Goal: Contribute content

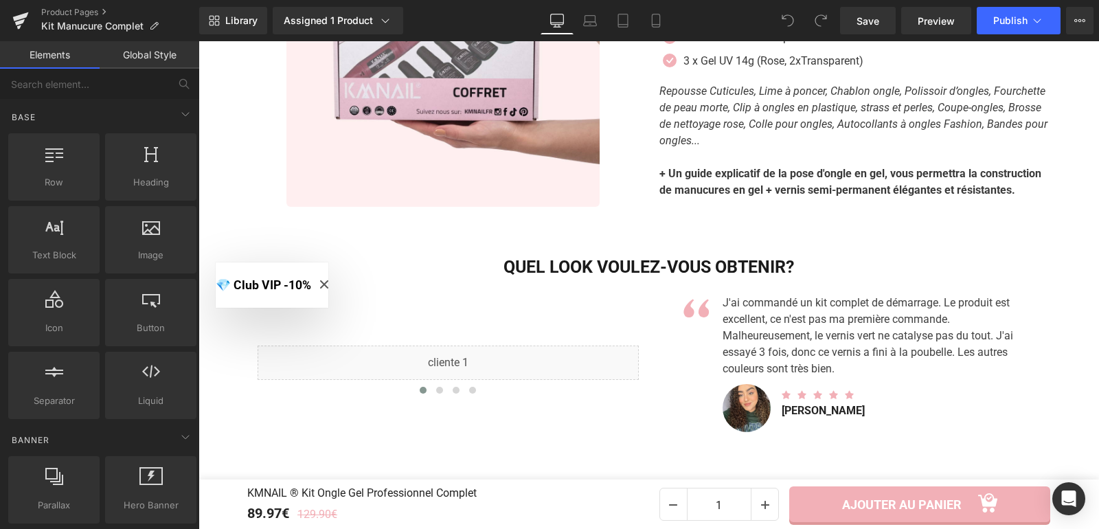
scroll to position [5120, 0]
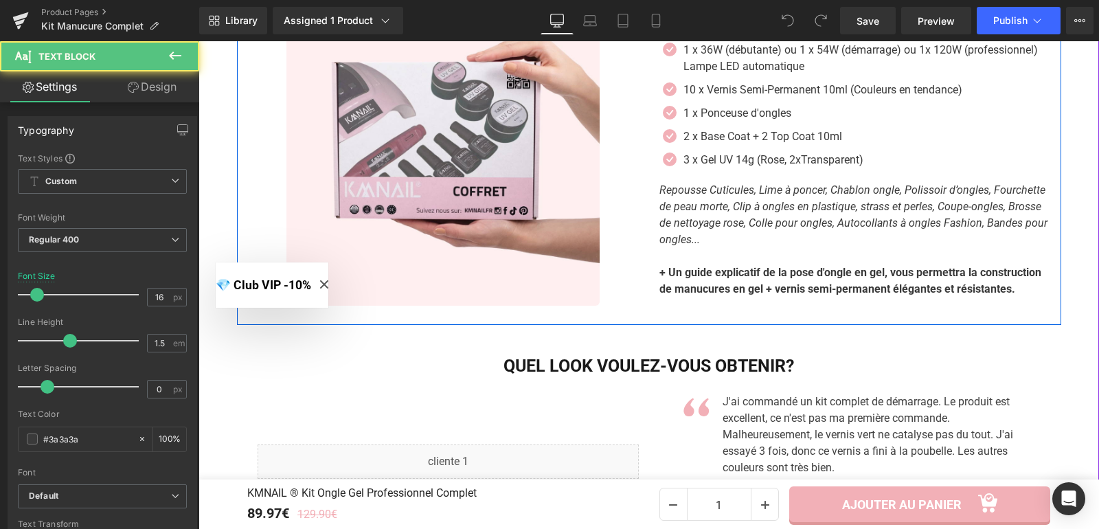
click at [916, 285] on strong "+ Un guide explicatif de la pose d'ongle en gel, vous permettra la construction…" at bounding box center [850, 281] width 382 height 30
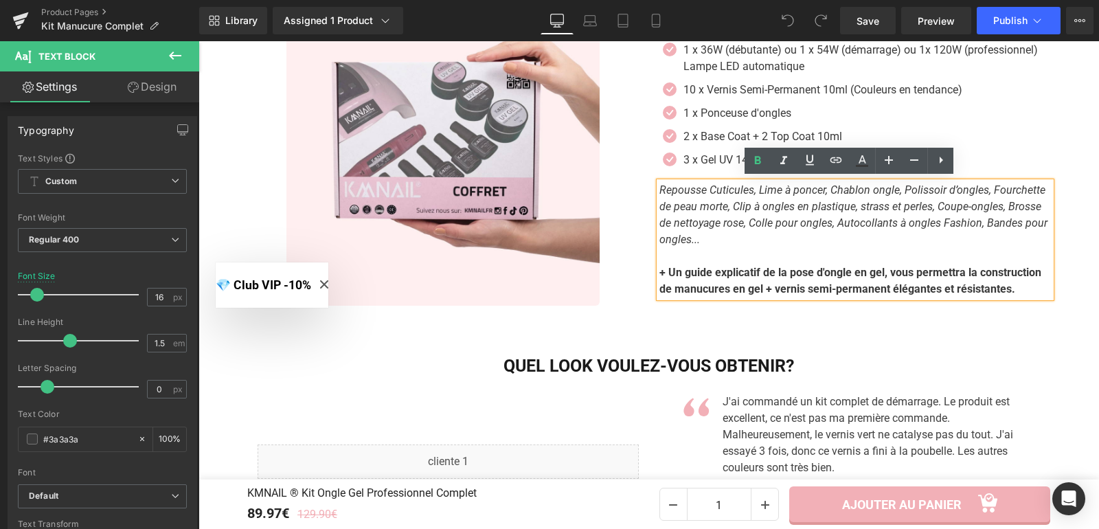
click at [1016, 286] on p "+ Un guide explicatif de la pose d'ongle en gel, vous permettra la construction…" at bounding box center [854, 280] width 391 height 33
click at [1018, 282] on p "+ Un guide explicatif de la pose d'ongle en gel, vous permettra la construction…" at bounding box center [854, 280] width 391 height 33
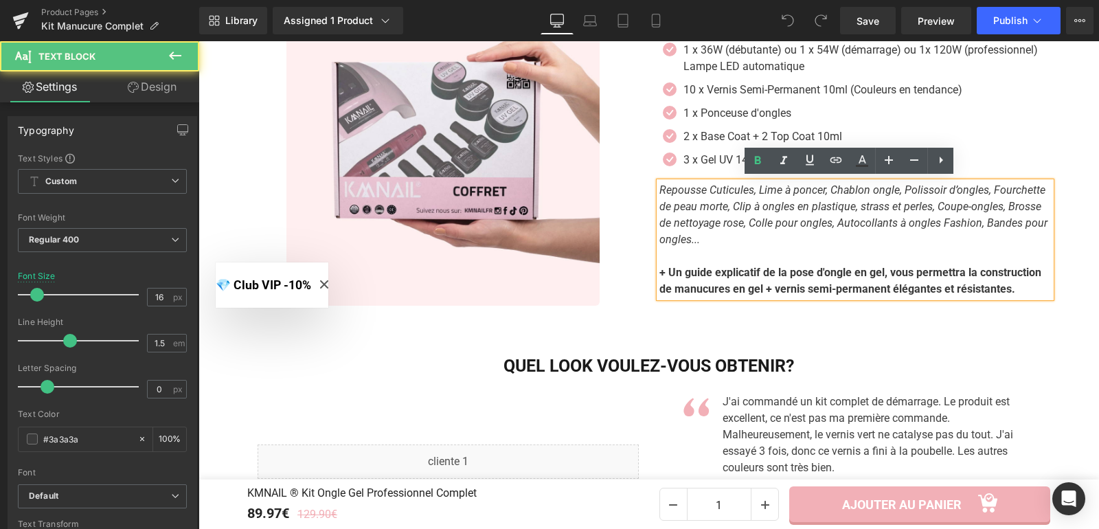
paste div
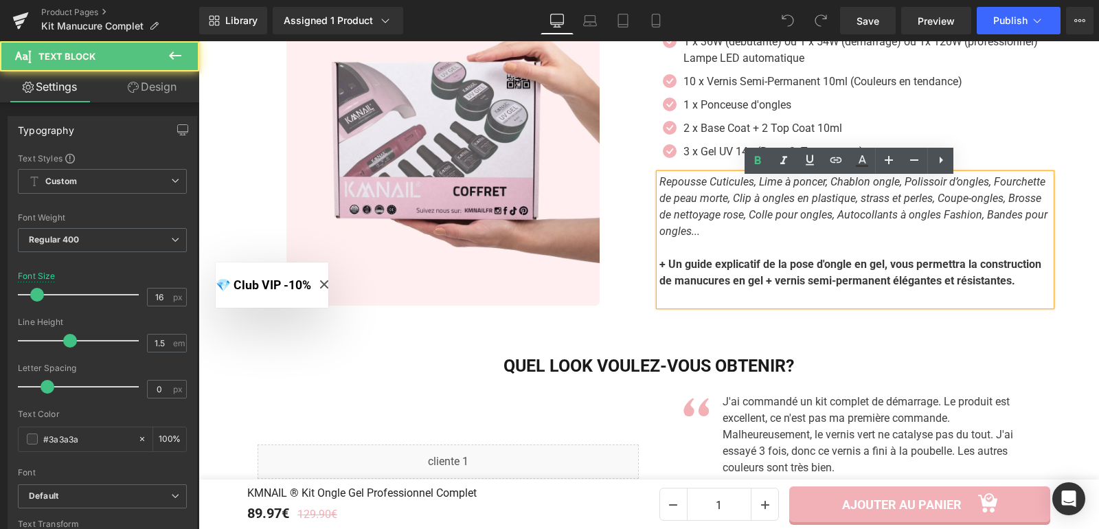
scroll to position [5111, 0]
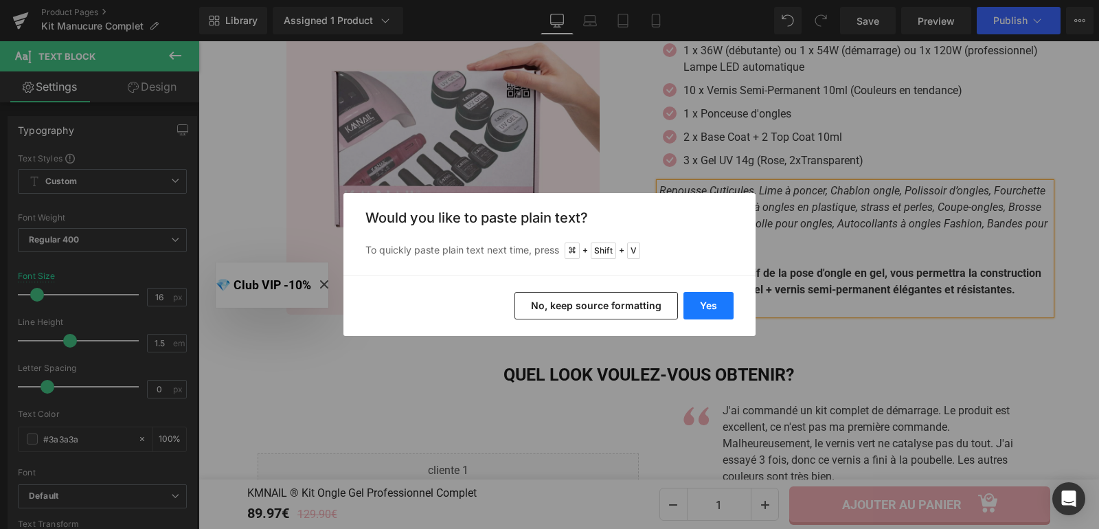
click at [692, 304] on button "Yes" at bounding box center [708, 305] width 50 height 27
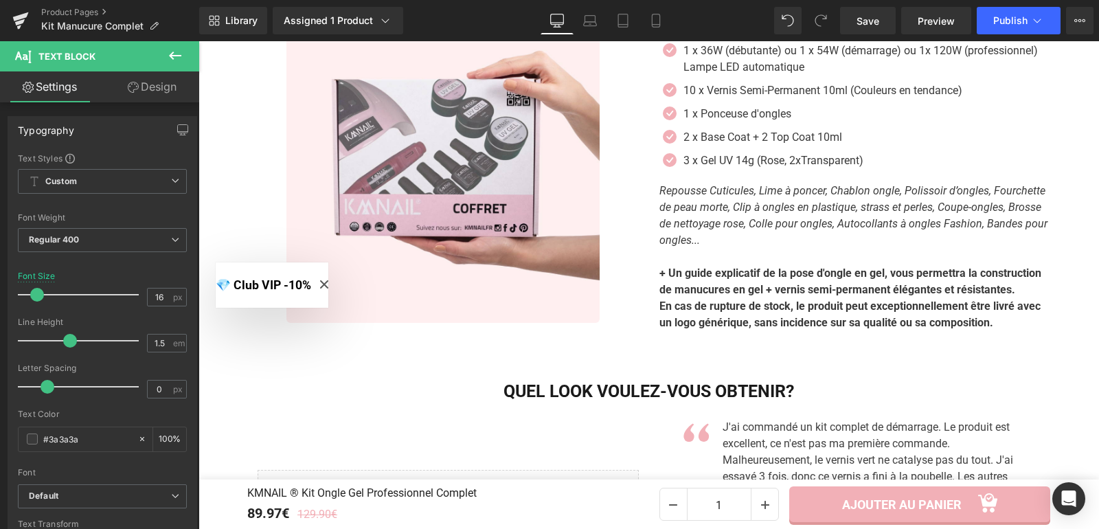
scroll to position [5120, 0]
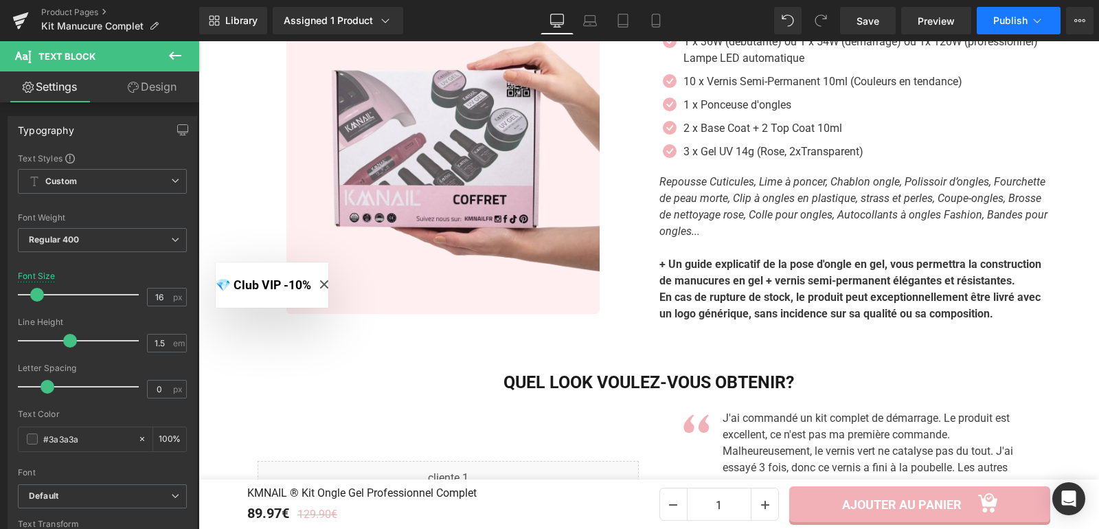
click at [1003, 26] on button "Publish" at bounding box center [1019, 20] width 84 height 27
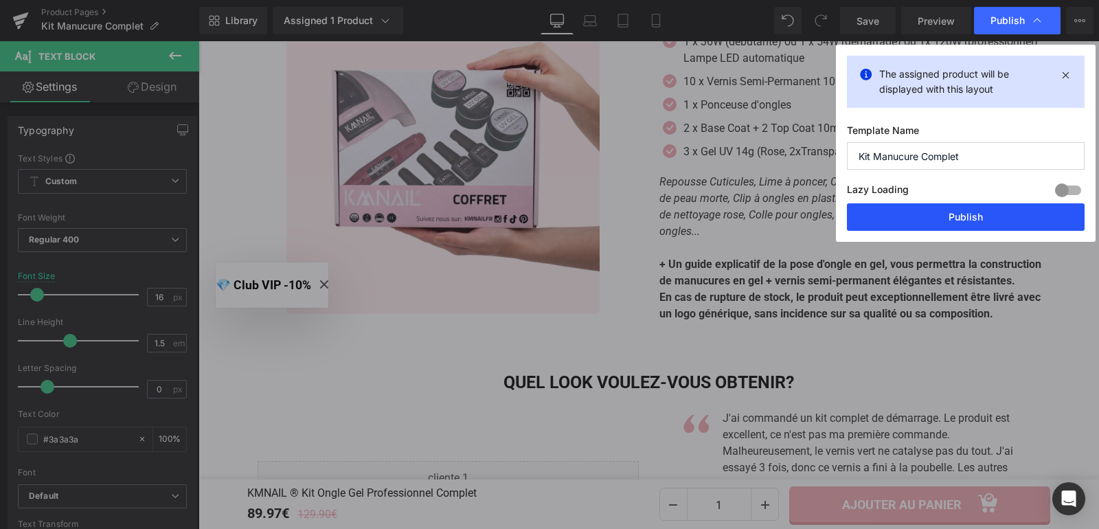
click at [959, 220] on button "Publish" at bounding box center [966, 216] width 238 height 27
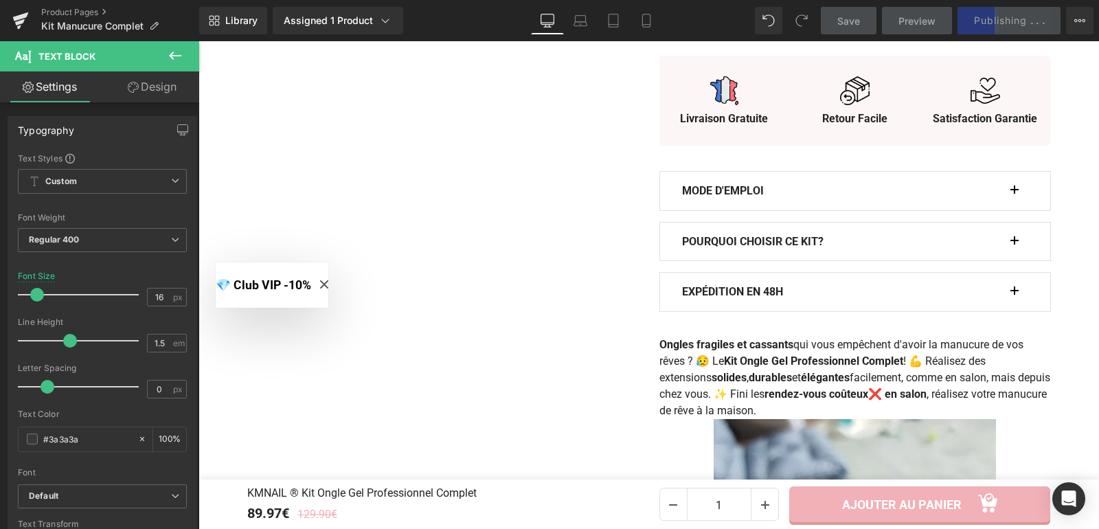
scroll to position [874, 0]
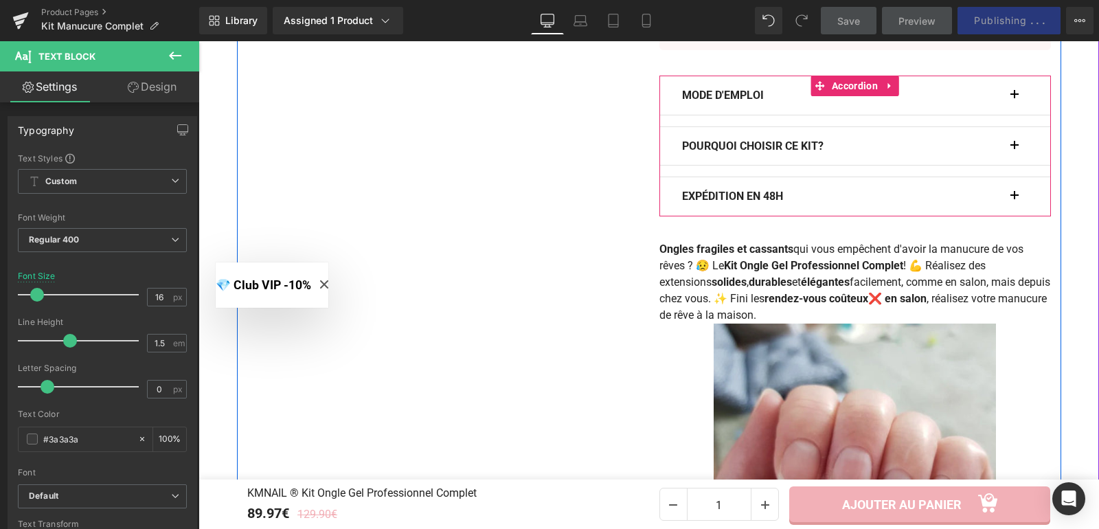
click at [1014, 194] on button "button" at bounding box center [1021, 196] width 14 height 38
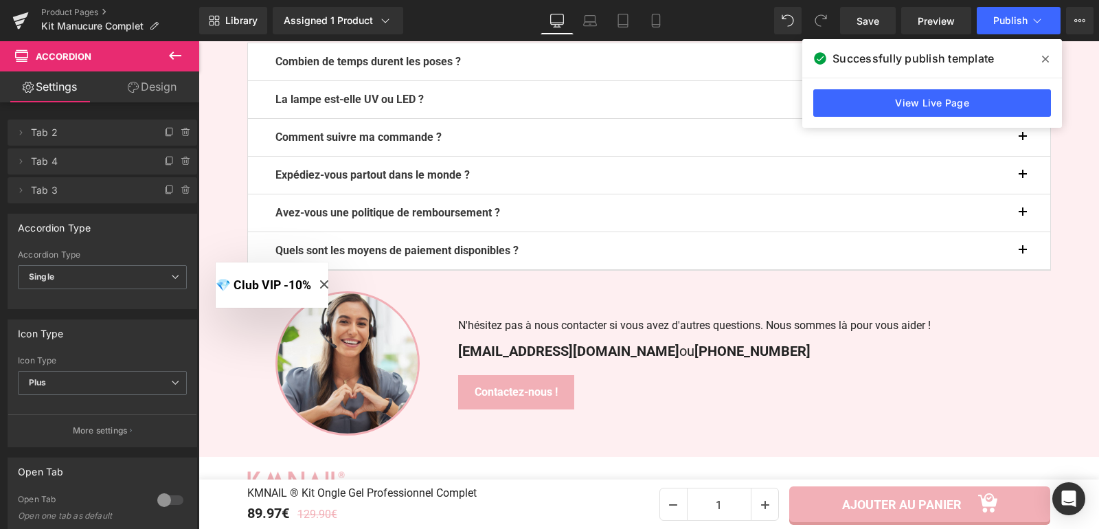
scroll to position [6013, 0]
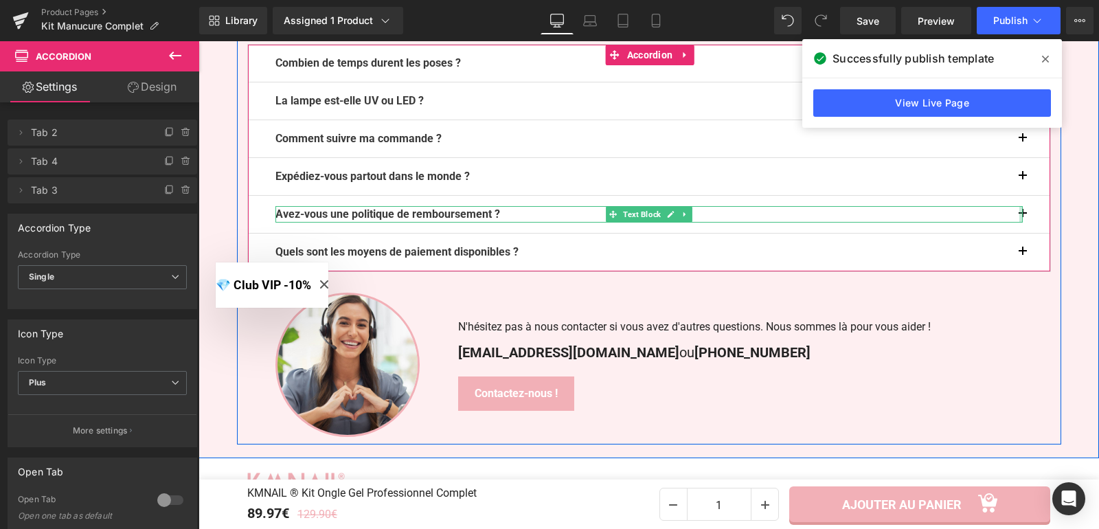
click at [1019, 210] on div at bounding box center [1020, 214] width 3 height 16
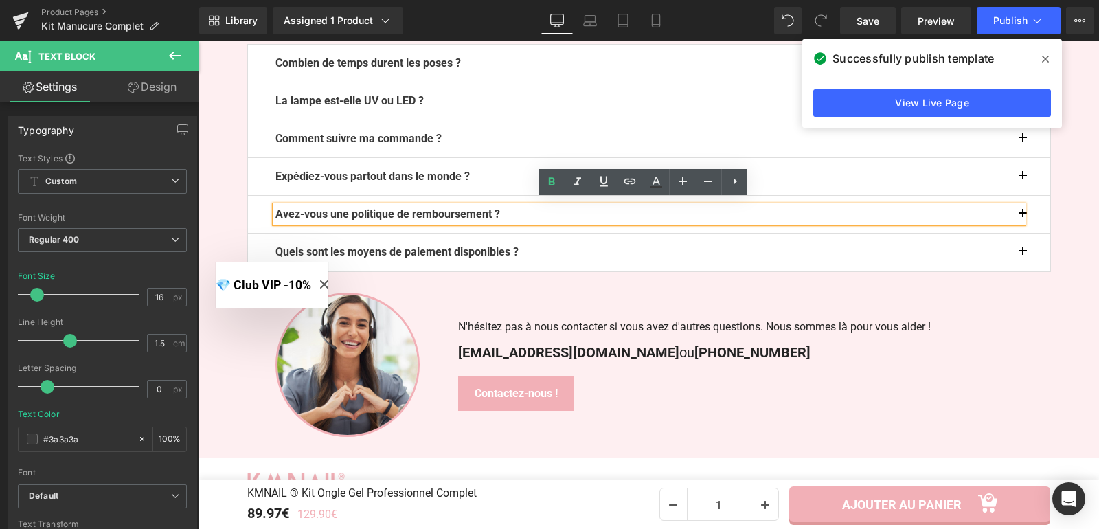
click at [1037, 212] on button "button" at bounding box center [1036, 214] width 27 height 37
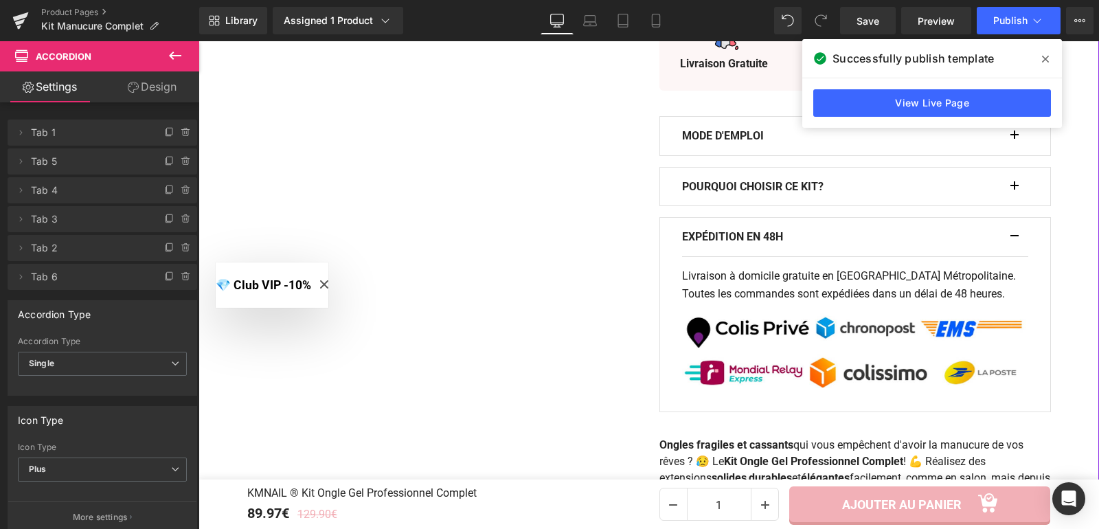
scroll to position [841, 0]
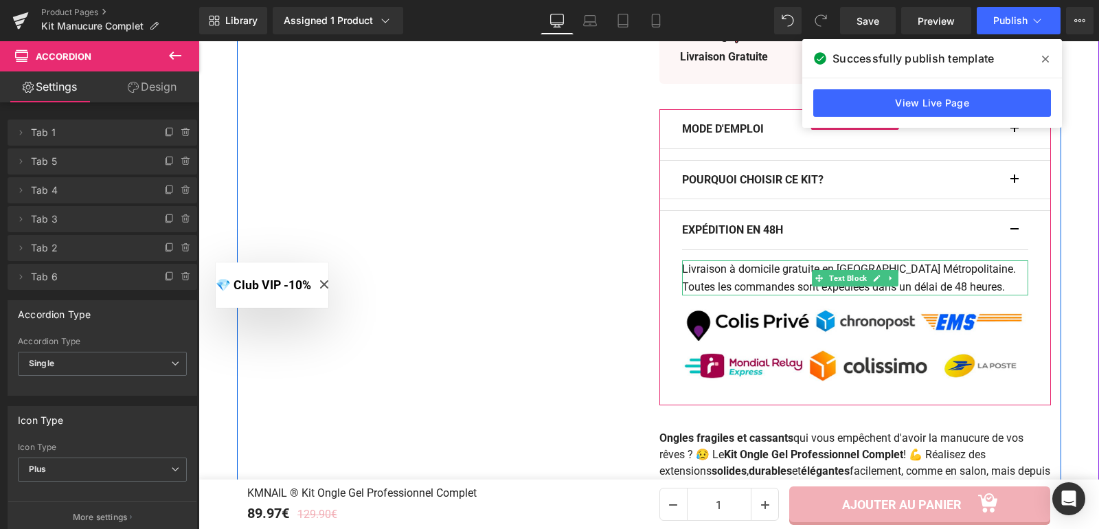
click at [839, 276] on span "Text Block" at bounding box center [847, 278] width 43 height 16
click at [968, 281] on p "Livraison à domicile gratuite en [GEOGRAPHIC_DATA] Métropolitaine. Toutes les c…" at bounding box center [855, 277] width 346 height 35
click at [957, 282] on p "Livraison à domicile gratuite en [GEOGRAPHIC_DATA] Métropolitaine. Toutes les c…" at bounding box center [855, 277] width 346 height 35
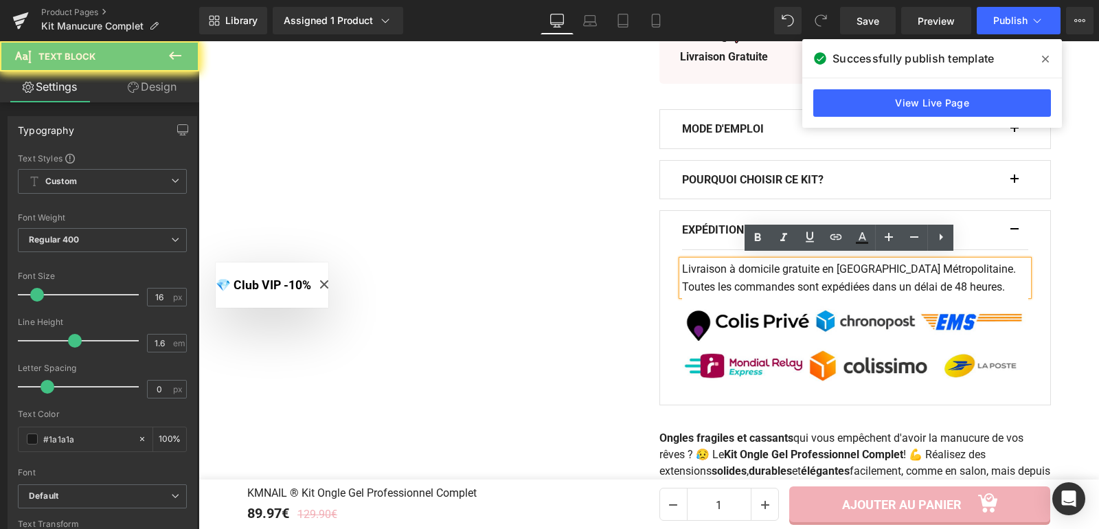
click at [960, 280] on p "Livraison à domicile gratuite en [GEOGRAPHIC_DATA] Métropolitaine. Toutes les c…" at bounding box center [855, 277] width 346 height 35
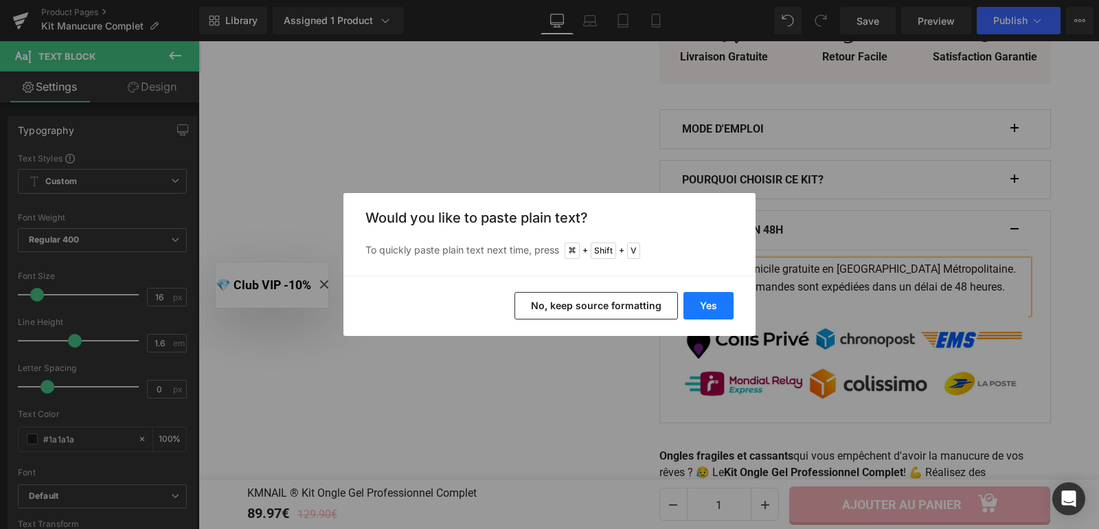
click at [698, 305] on button "Yes" at bounding box center [708, 305] width 50 height 27
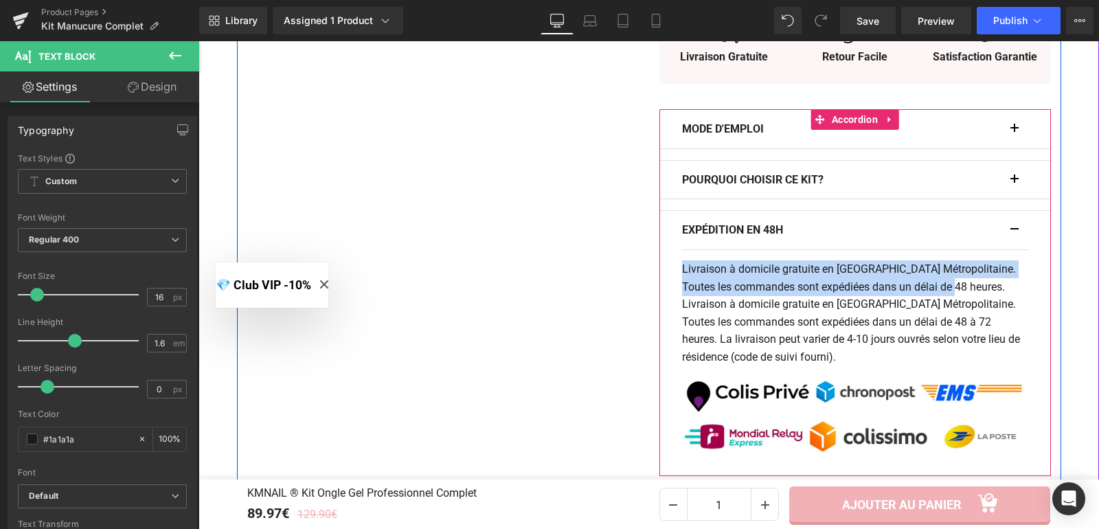
drag, startPoint x: 959, startPoint y: 282, endPoint x: 674, endPoint y: 265, distance: 286.2
click at [674, 265] on div "EXPÉDITION EN 48H Text Block Livraison à domicile gratuite en [GEOGRAPHIC_DATA]…" at bounding box center [854, 342] width 391 height 265
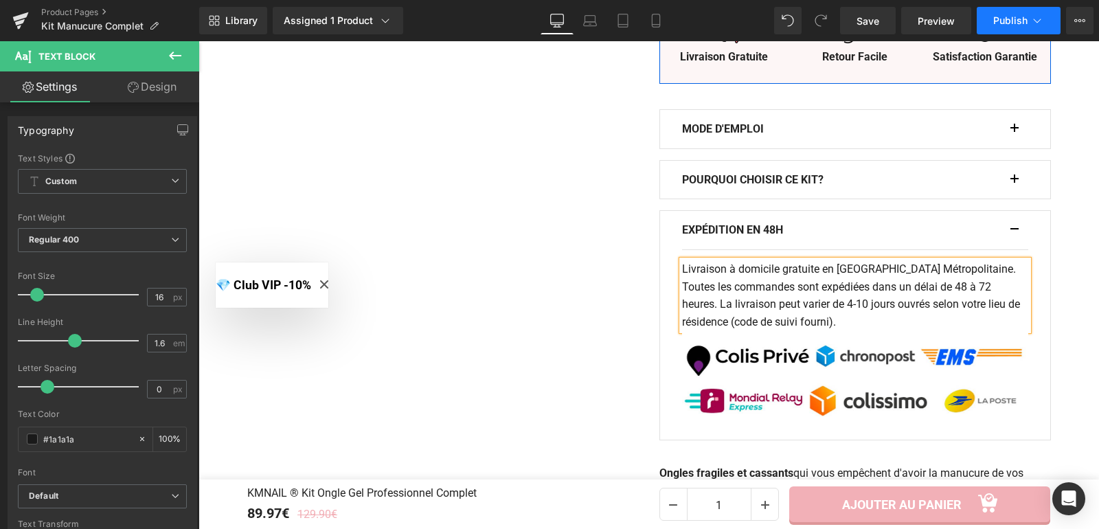
click at [1009, 21] on span "Publish" at bounding box center [1010, 20] width 34 height 11
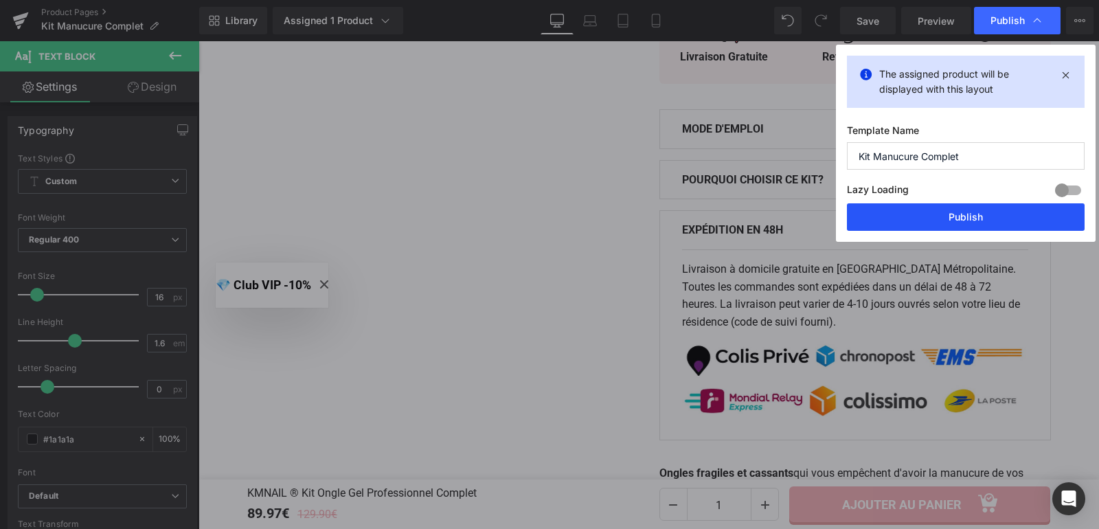
click at [966, 212] on button "Publish" at bounding box center [966, 216] width 238 height 27
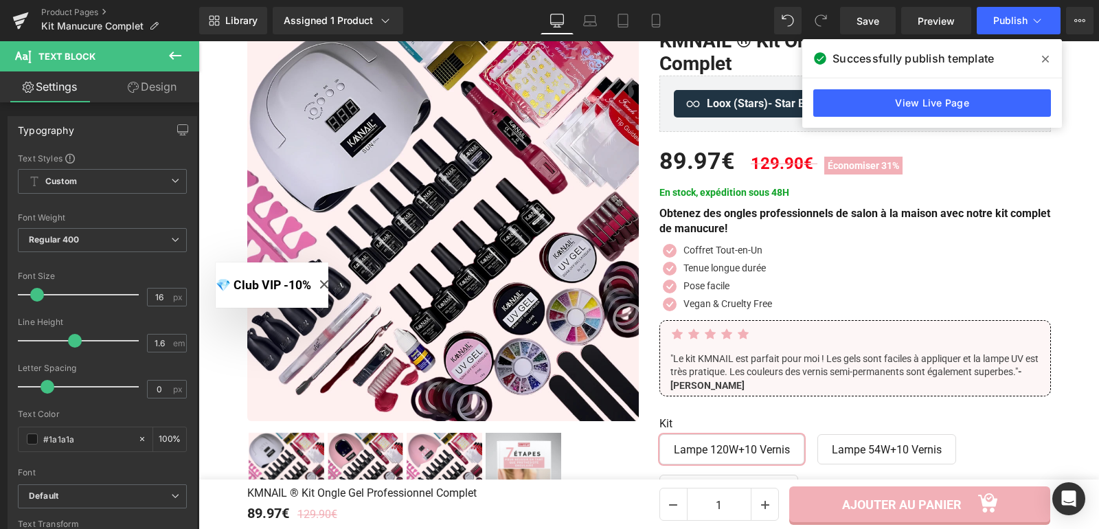
scroll to position [0, 0]
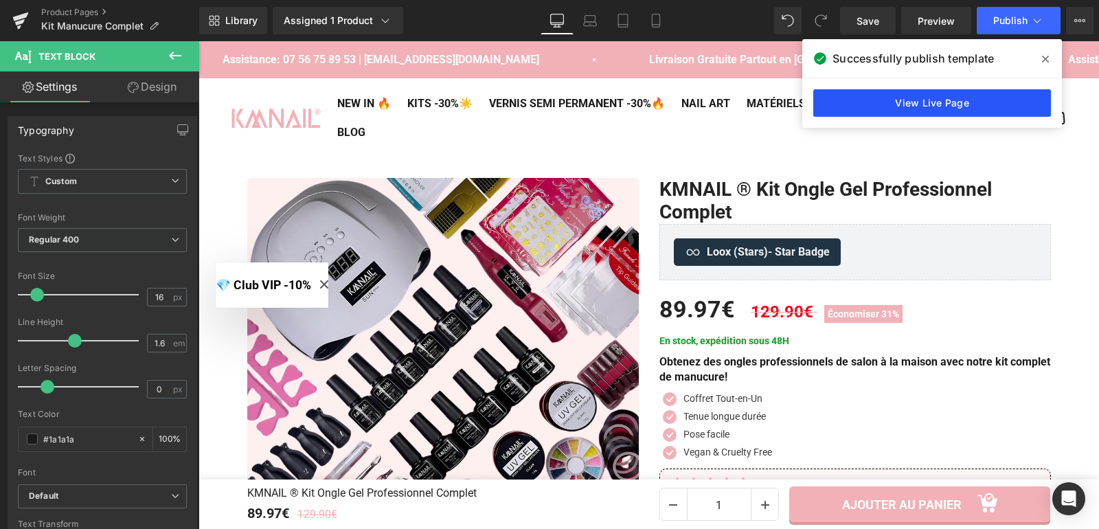
click at [924, 106] on link "View Live Page" at bounding box center [932, 102] width 238 height 27
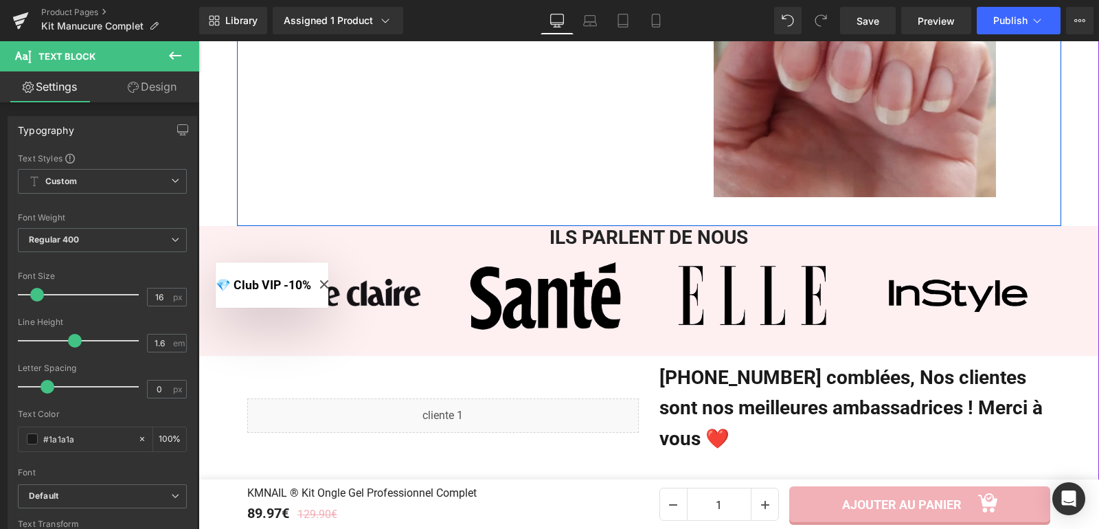
scroll to position [1696, 0]
